Goal: Find specific page/section: Find specific page/section

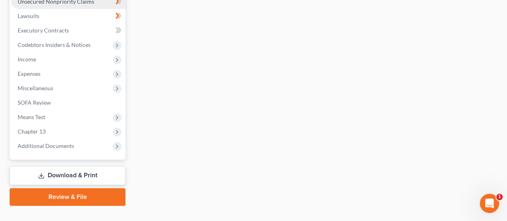
scroll to position [361, 0]
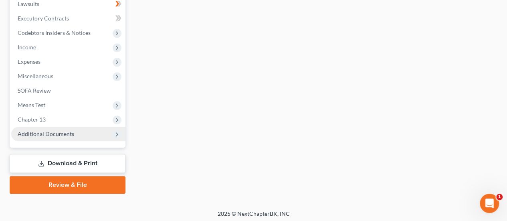
click at [28, 135] on span "Additional Documents" at bounding box center [46, 133] width 57 height 7
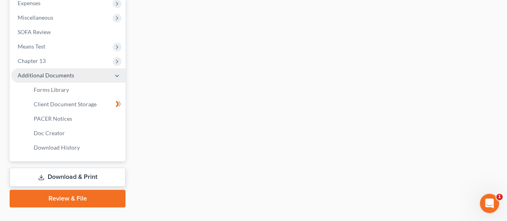
scroll to position [291, 0]
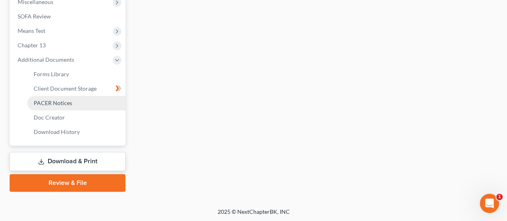
click at [51, 103] on span "PACER Notices" at bounding box center [53, 102] width 38 height 7
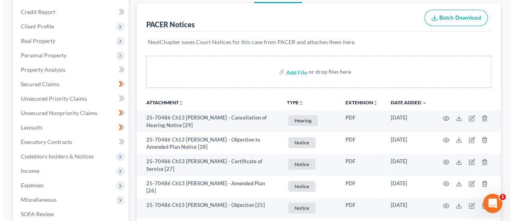
scroll to position [120, 0]
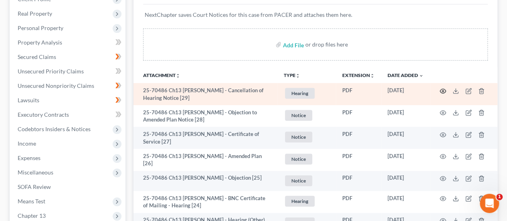
click at [443, 89] on icon "button" at bounding box center [443, 91] width 6 height 6
